Goal: Task Accomplishment & Management: Complete application form

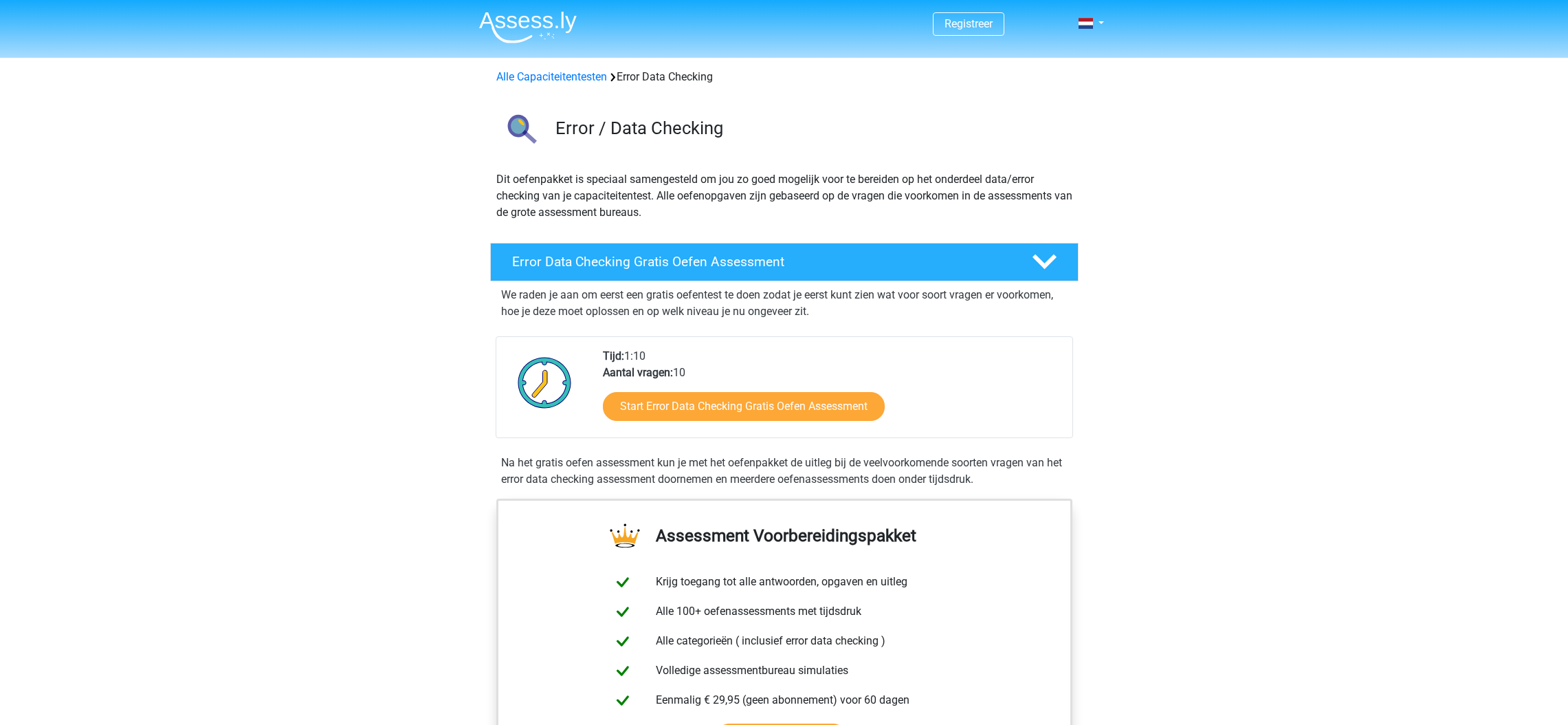
scroll to position [748, 0]
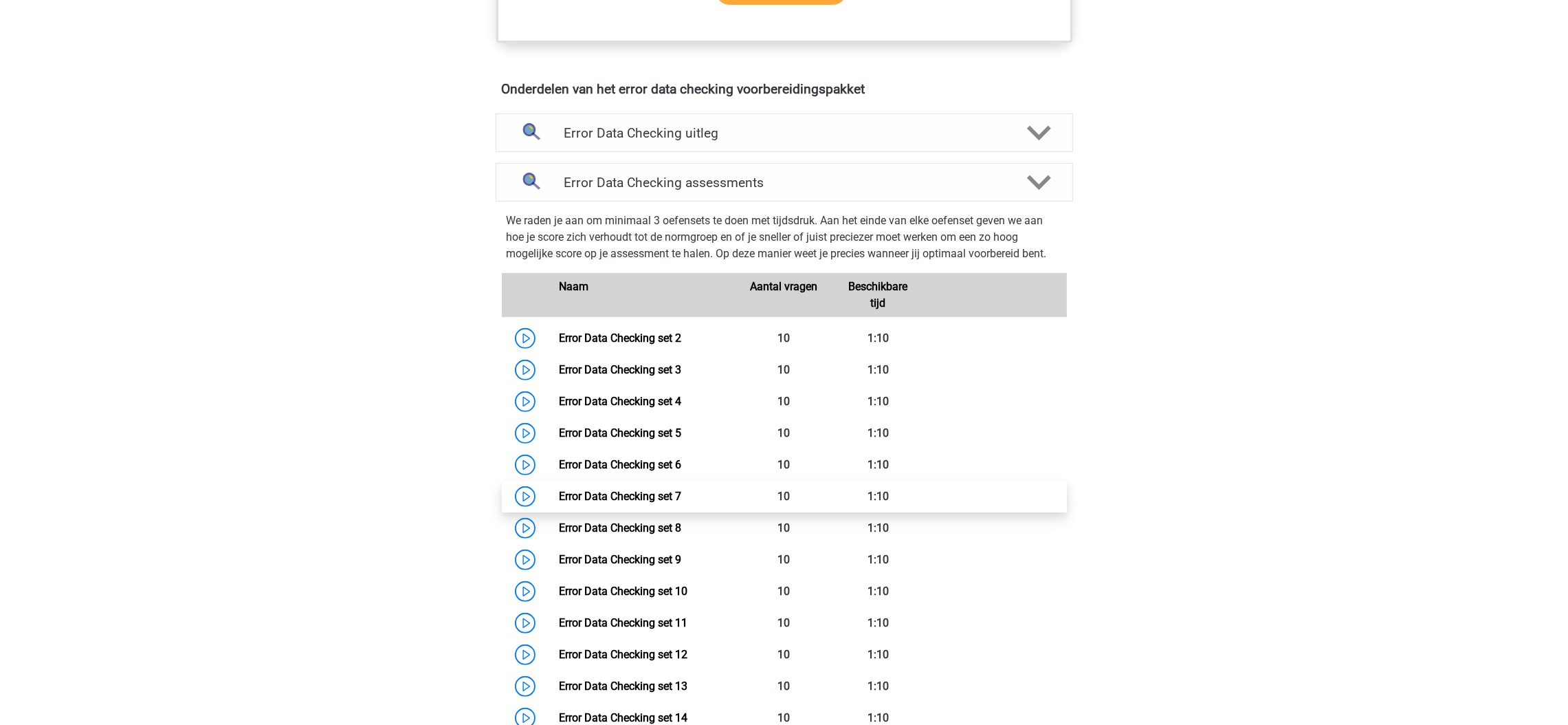
click at [559, 490] on link "Error Data Checking set 7" at bounding box center [619, 496] width 122 height 13
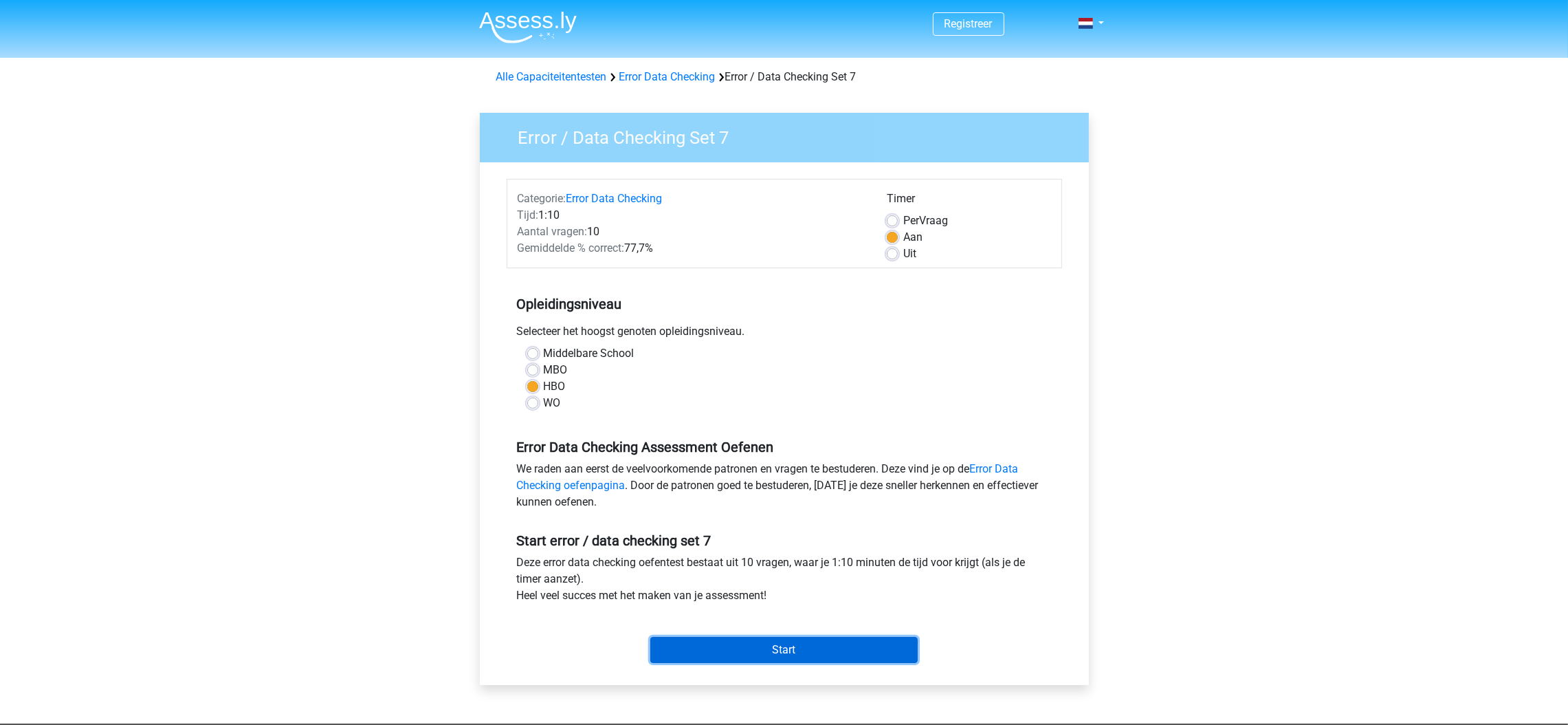
click at [709, 650] on input "Start" at bounding box center [784, 650] width 267 height 27
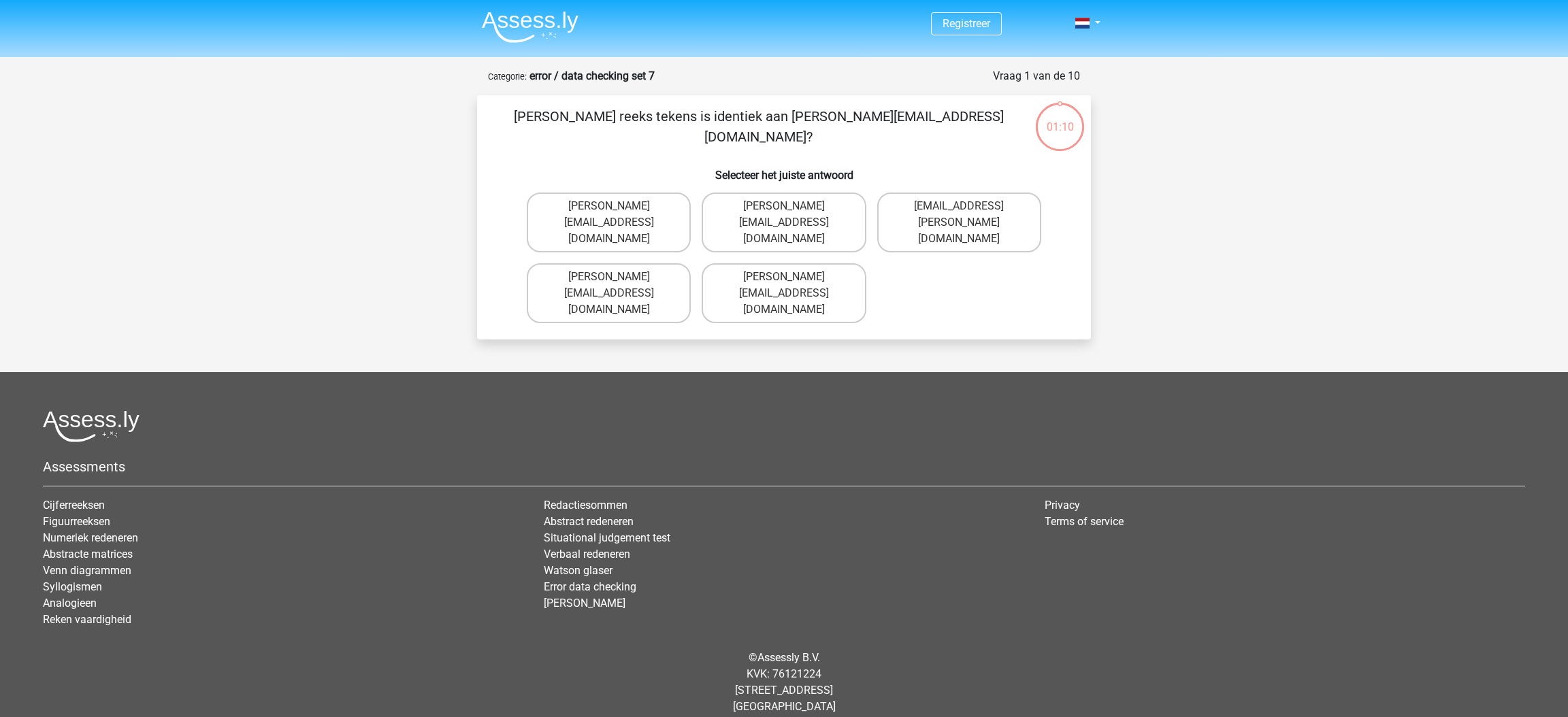
click at [701, 643] on div "© Assessly B.V. KVK: 76121224 Damrak 375, 1012 ZJ Amsterdam The Netherlands" at bounding box center [784, 682] width 1503 height 87
click at [672, 281] on label "Damian-Livingstone@hotmail.gr" at bounding box center [608, 294] width 164 height 60
click at [618, 281] on input "Damian-Livingstone@hotmail.gr" at bounding box center [613, 281] width 8 height 8
radio input "true"
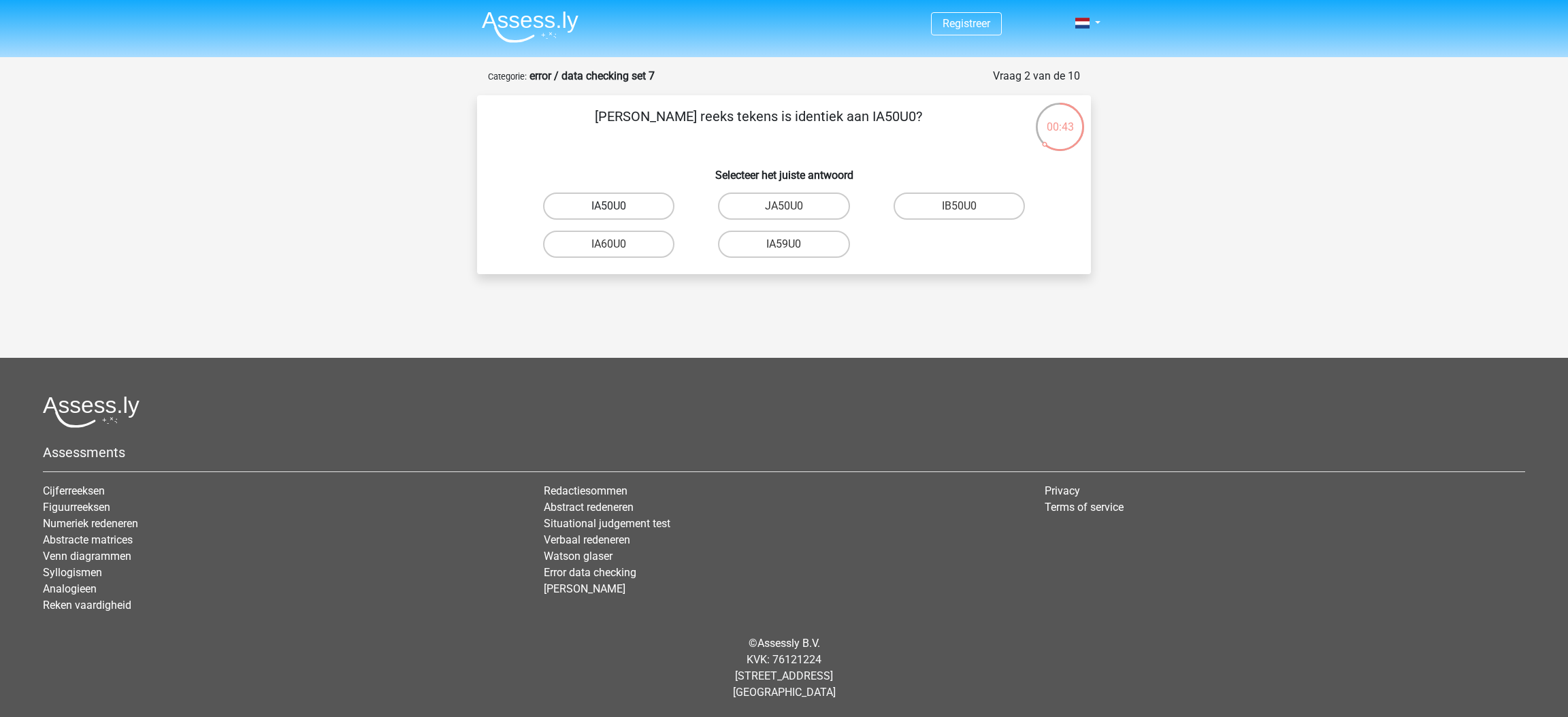
click at [651, 219] on label "IA50U0" at bounding box center [608, 206] width 131 height 27
click at [618, 215] on input "IA50U0" at bounding box center [613, 210] width 8 height 8
radio input "true"
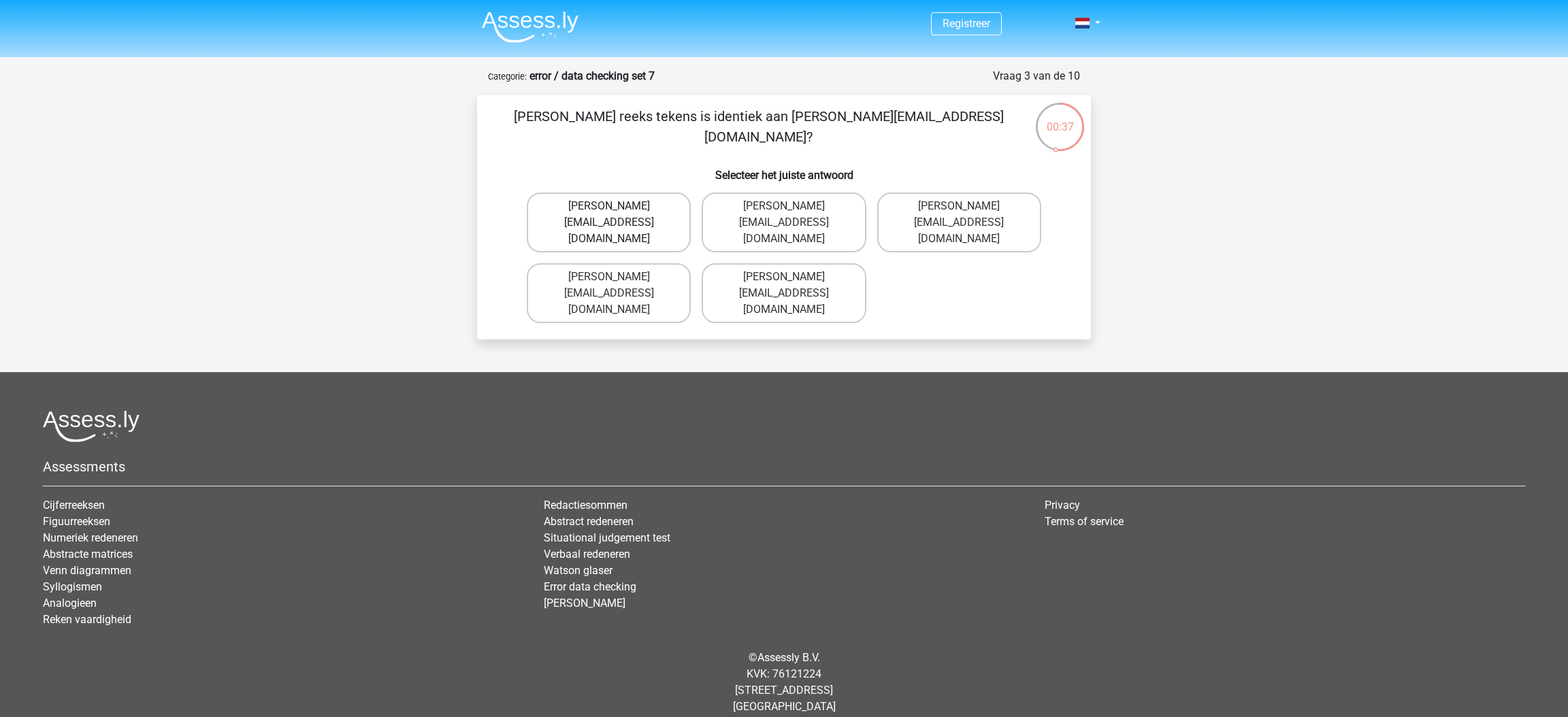
click at [668, 234] on label "Gracy-Patterson@joinmail.com.co" at bounding box center [608, 222] width 164 height 60
click at [618, 215] on input "Gracy-Patterson@joinmail.com.co" at bounding box center [613, 210] width 8 height 8
radio input "true"
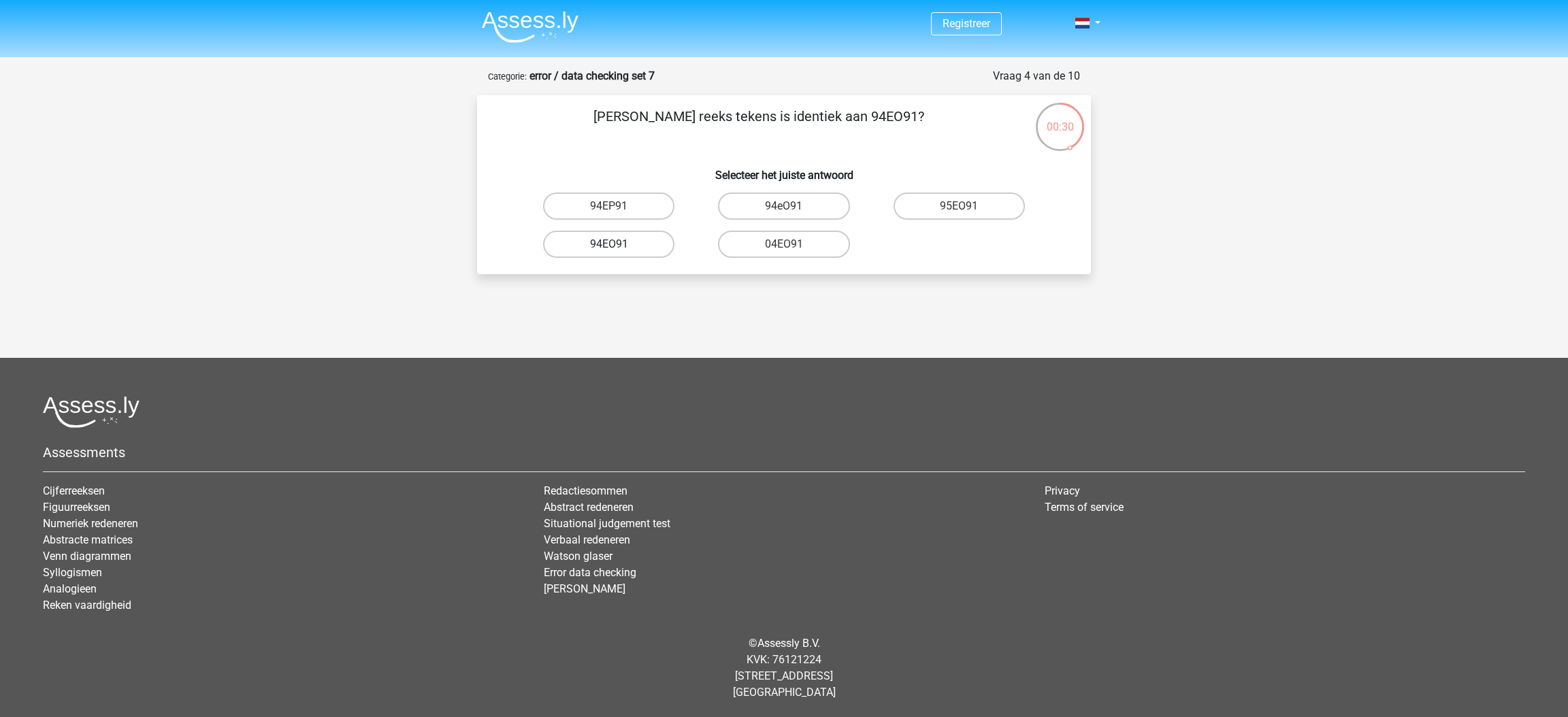
click at [660, 240] on label "94EO91" at bounding box center [608, 244] width 131 height 27
click at [618, 244] on input "94EO91" at bounding box center [613, 248] width 8 height 8
radio input "true"
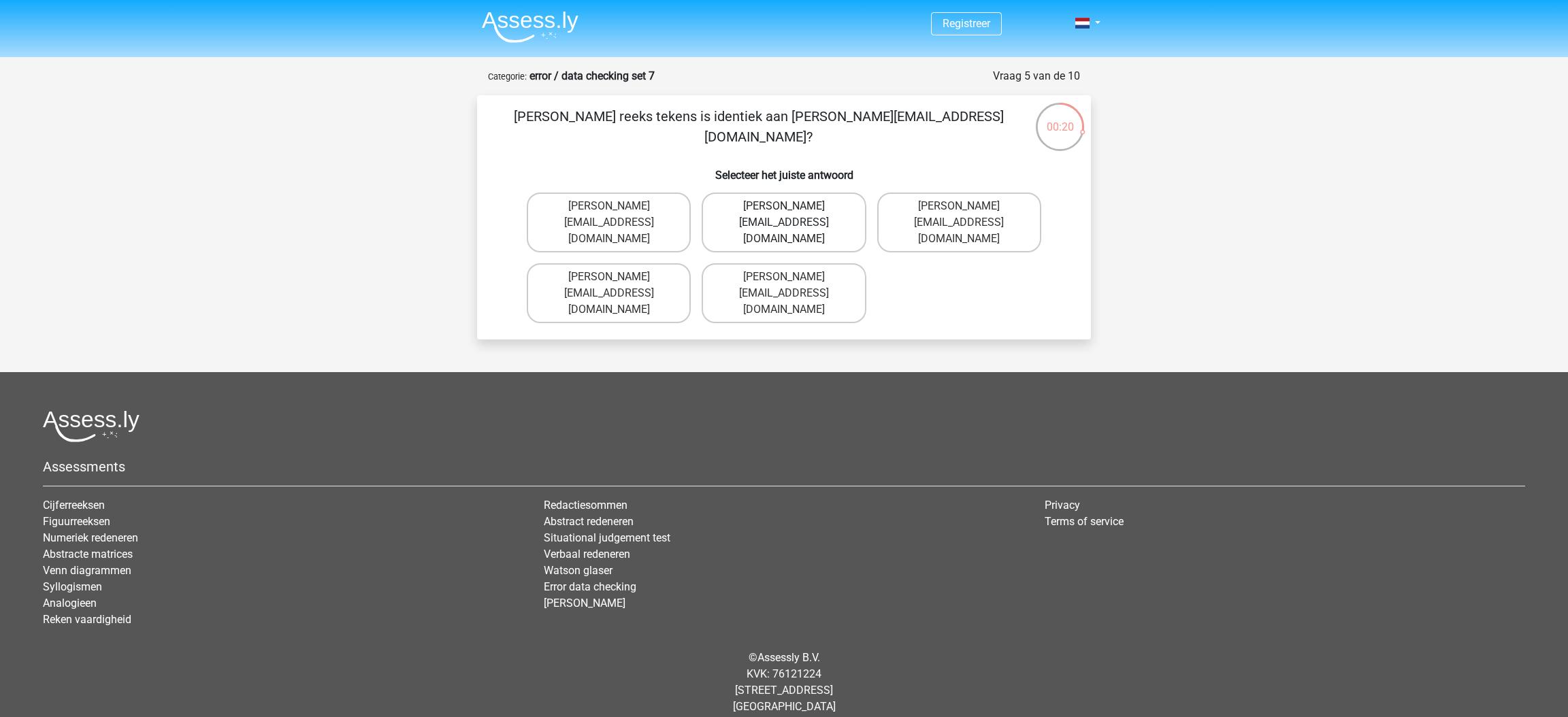
click at [804, 228] on label "Joshua-Carrick@e-mail.uk.com" at bounding box center [783, 222] width 164 height 60
click at [793, 215] on input "Joshua-Carrick@e-mail.uk.com" at bounding box center [788, 210] width 8 height 8
radio input "true"
click at [632, 198] on label "Theo-Rhine@jointmail.gl" at bounding box center [608, 222] width 164 height 60
click at [618, 206] on input "Theo-Rhine@jointmail.gl" at bounding box center [613, 210] width 8 height 8
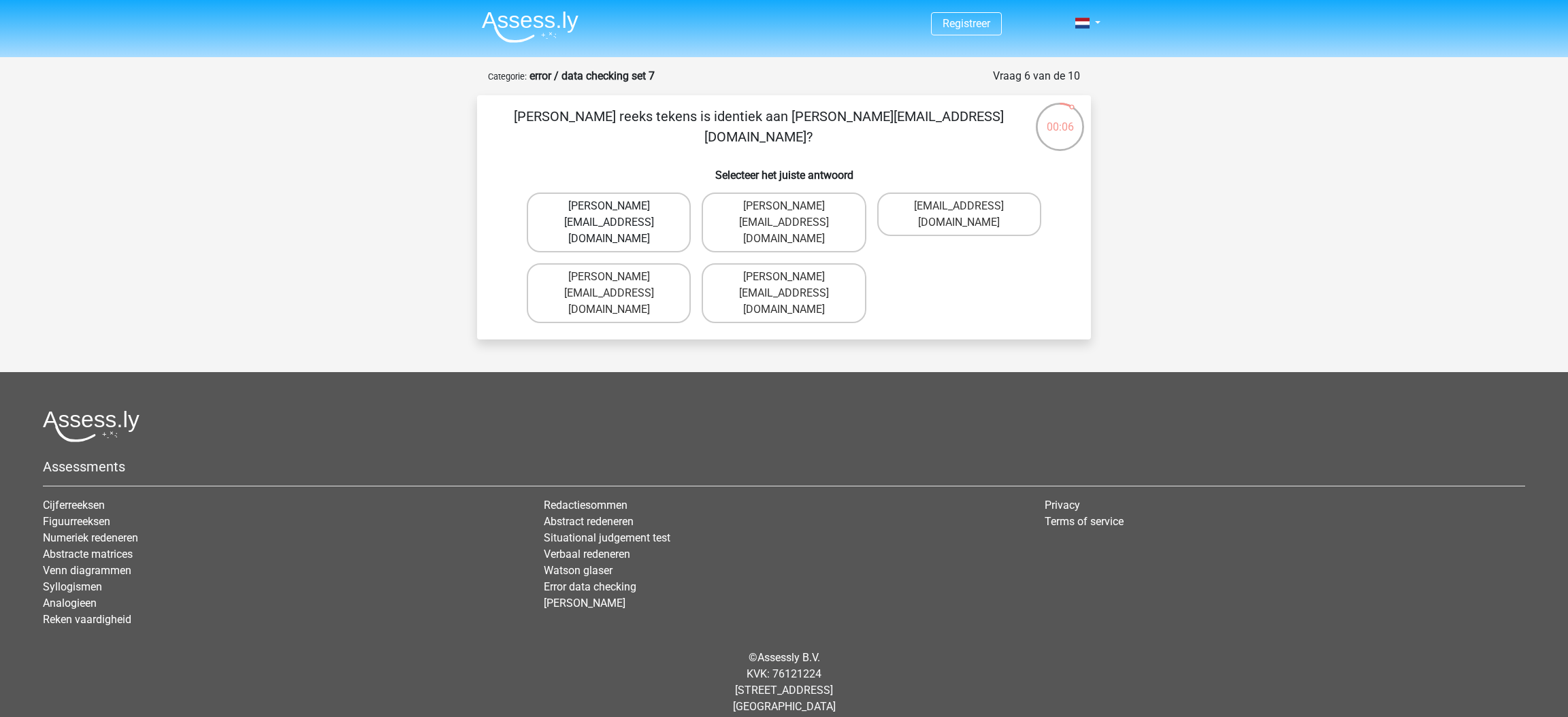
radio input "true"
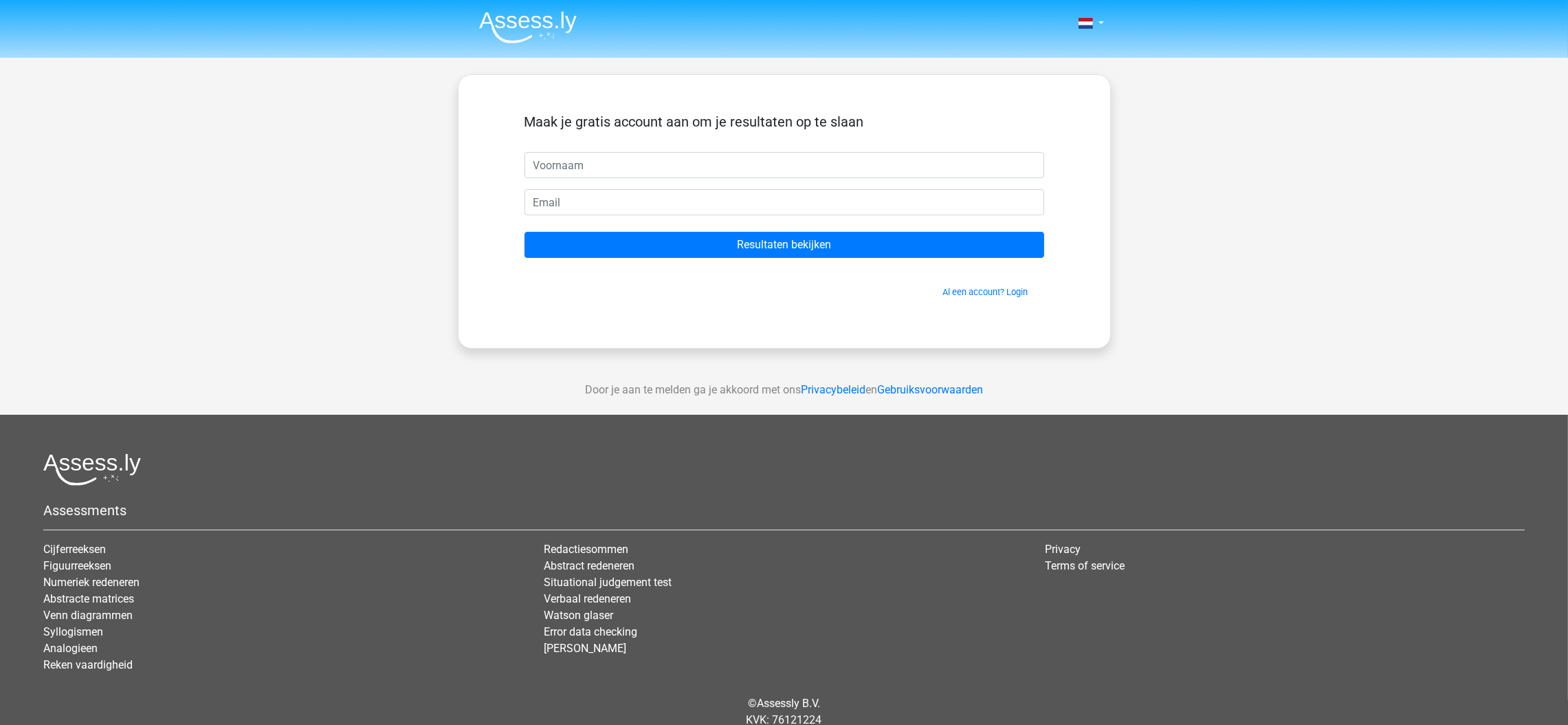
click at [707, 177] on input "text" at bounding box center [784, 165] width 520 height 27
type input "Nancy"
click at [706, 206] on input "email" at bounding box center [784, 202] width 520 height 27
type input "nancy_lau@outlook.com"
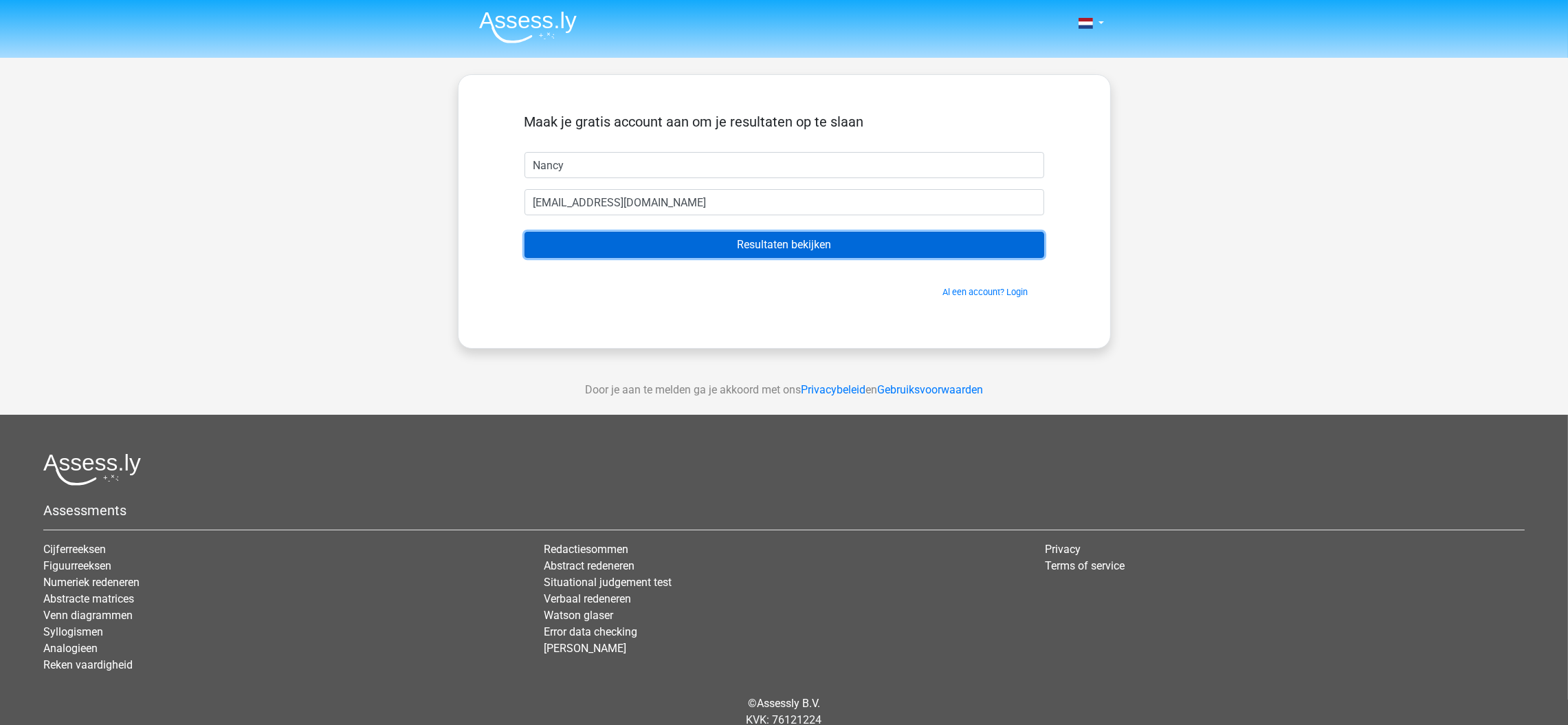
click at [707, 236] on input "Resultaten bekijken" at bounding box center [784, 245] width 520 height 27
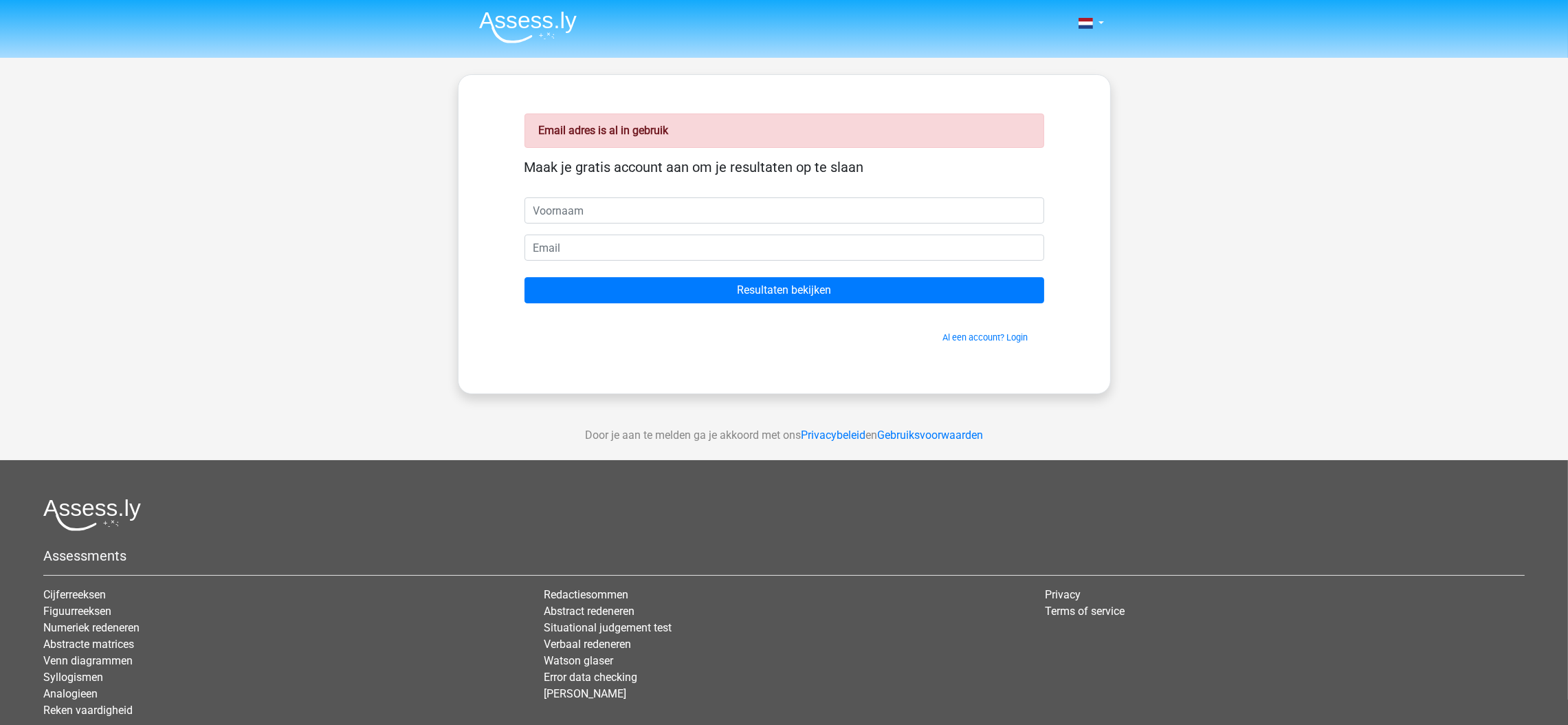
click at [696, 214] on input "text" at bounding box center [784, 211] width 520 height 27
type input "Nancy"
click at [686, 256] on input "email" at bounding box center [784, 248] width 520 height 27
type input "nancy_lau@outlook.com"
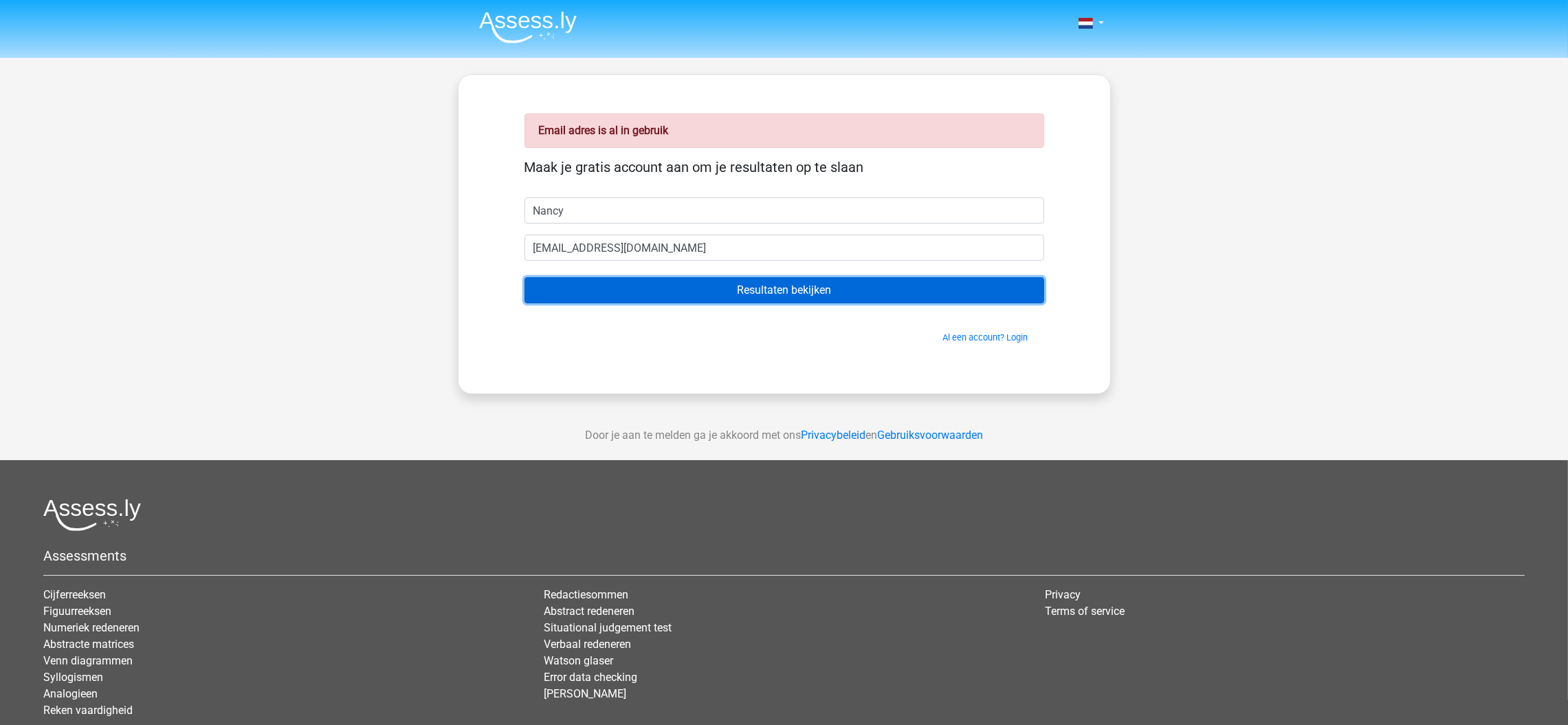
click at [790, 287] on input "Resultaten bekijken" at bounding box center [784, 290] width 520 height 27
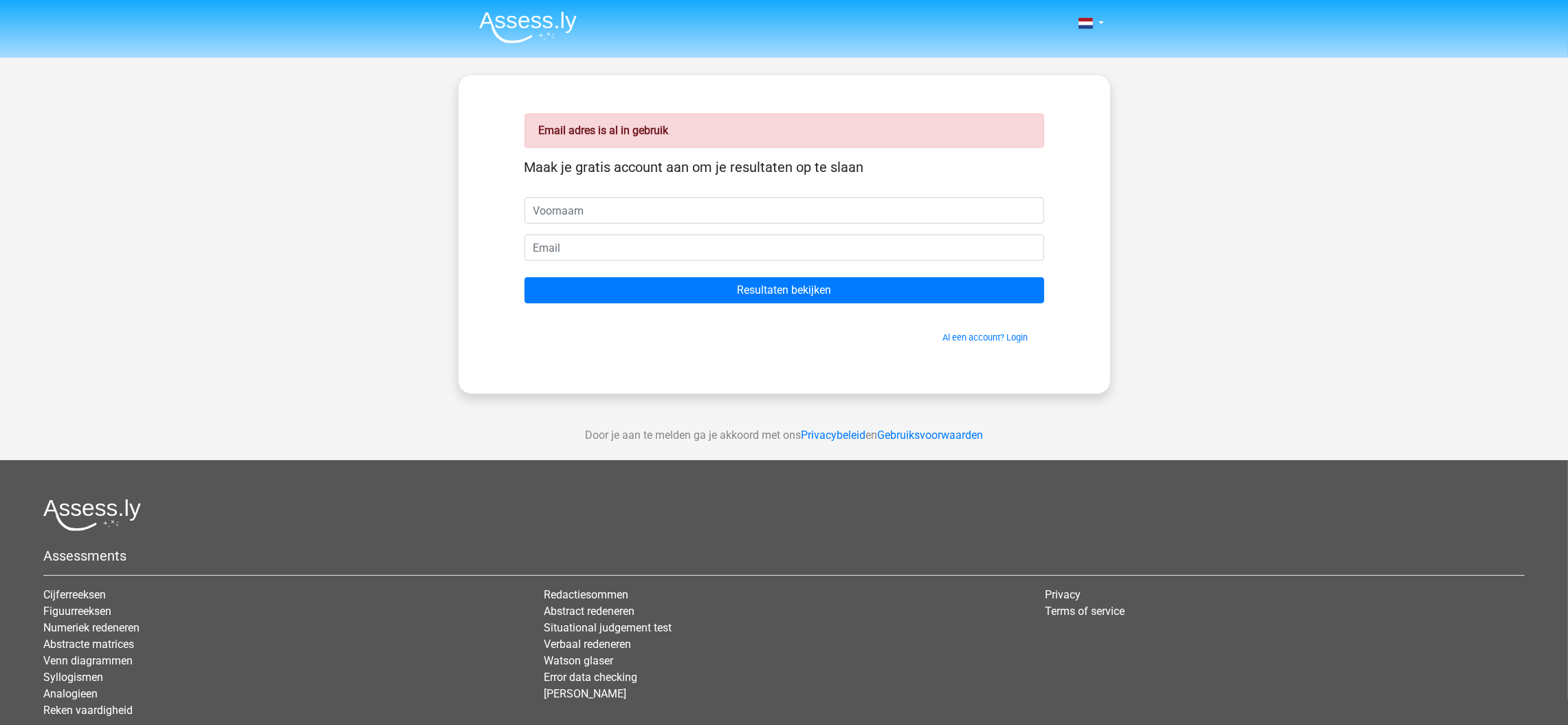
click at [964, 344] on span "Al een account? Login" at bounding box center [784, 338] width 508 height 13
click at [964, 336] on link "Al een account? Login" at bounding box center [987, 337] width 85 height 10
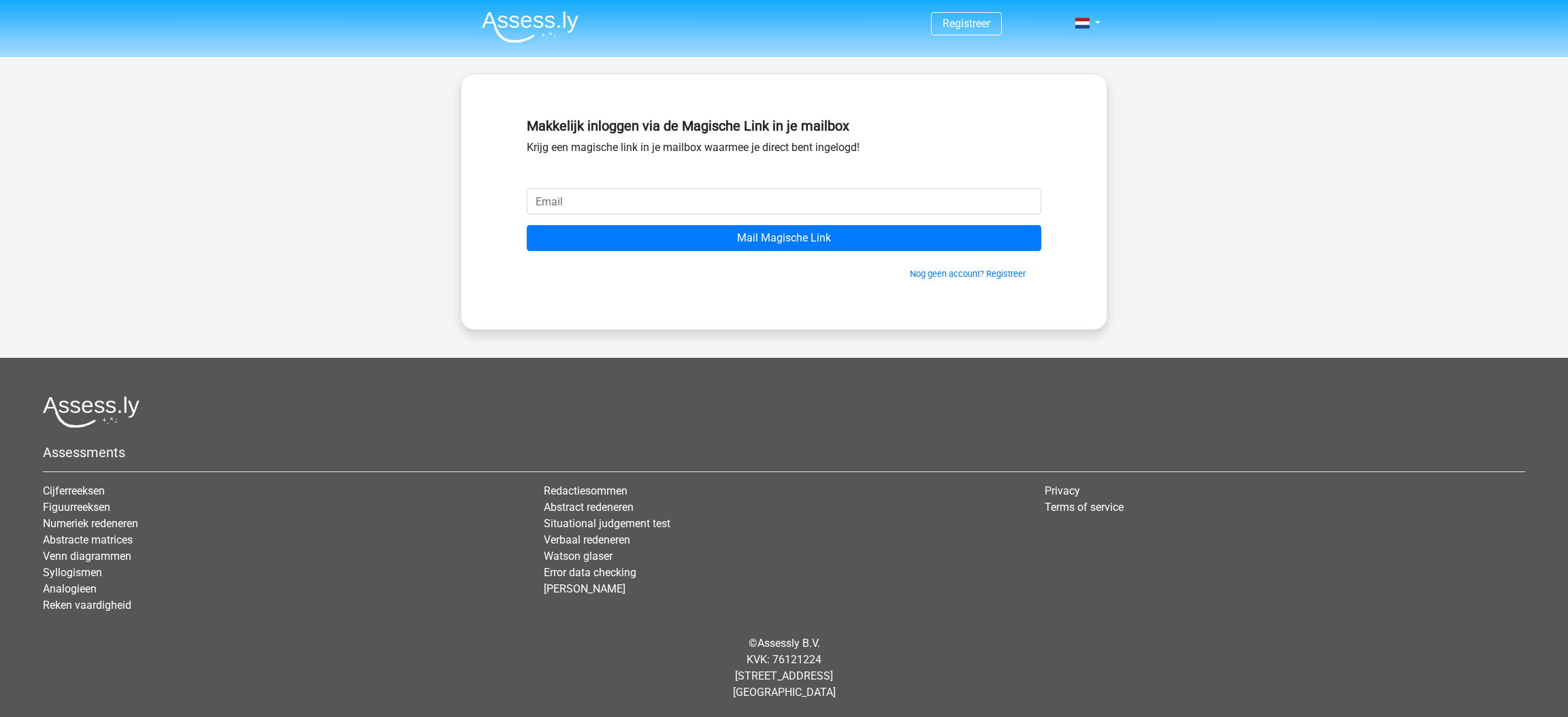
click at [913, 204] on input "email" at bounding box center [784, 202] width 515 height 26
type input "[EMAIL_ADDRESS][DOMAIN_NAME]"
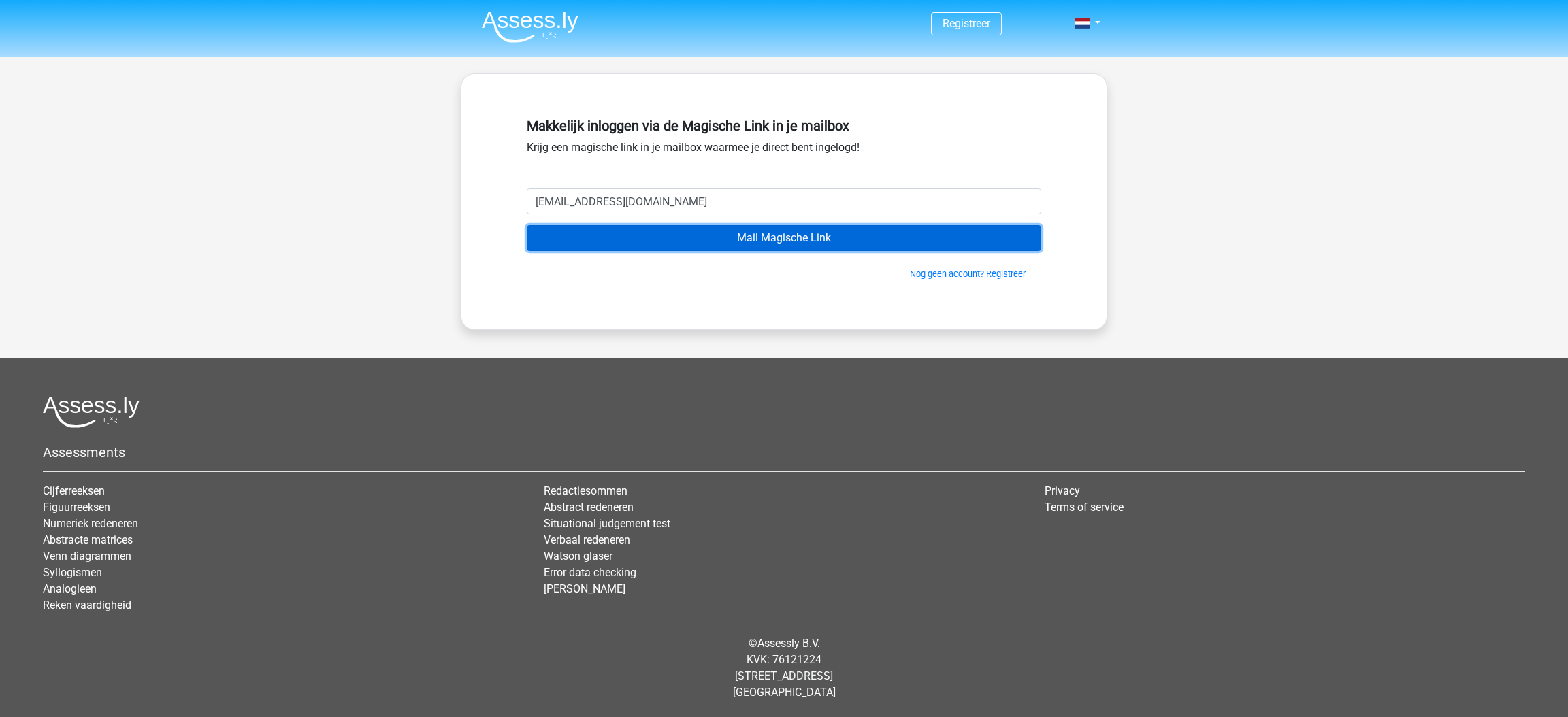
click at [755, 236] on input "Mail Magische Link" at bounding box center [784, 238] width 515 height 26
